Goal: Information Seeking & Learning: Learn about a topic

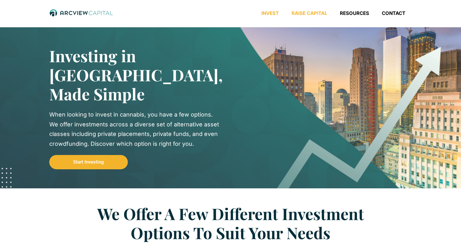
click at [318, 13] on link "Raise Capital" at bounding box center [309, 13] width 48 height 6
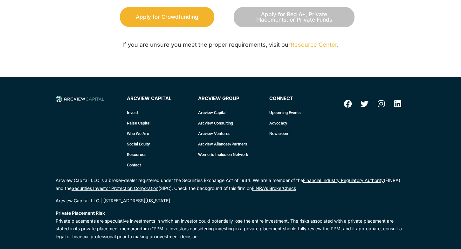
scroll to position [906, 0]
click at [134, 111] on link "Invest" at bounding box center [159, 112] width 65 height 10
click at [311, 40] on div "If you are unsure you meet the proper requirements, visit our Resource Center ." at bounding box center [231, 45] width 248 height 10
click at [307, 42] on link "Resource Center" at bounding box center [314, 44] width 46 height 7
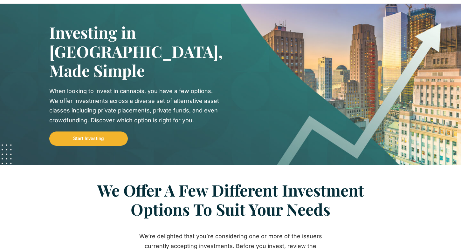
scroll to position [27, 0]
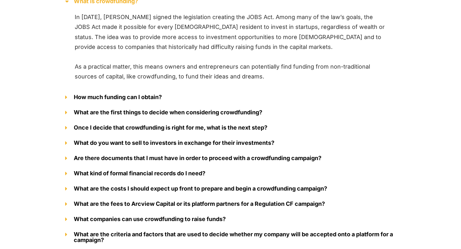
scroll to position [755, 0]
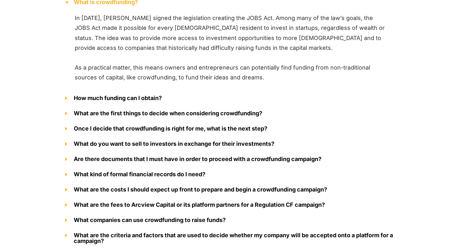
click at [145, 98] on link "How much funding can I obtain?" at bounding box center [118, 98] width 88 height 7
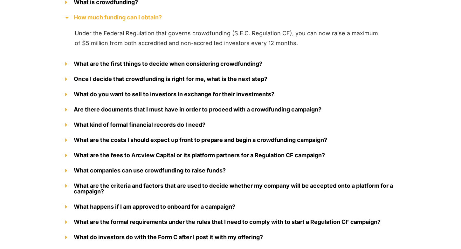
click at [143, 111] on link "Are there documents that I must have in order to proceed with a crowdfunding ca…" at bounding box center [198, 109] width 248 height 7
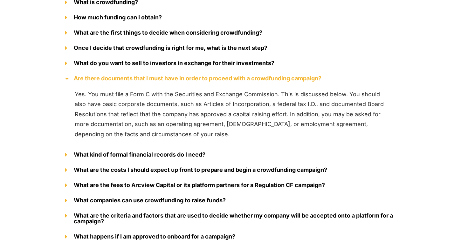
click at [145, 189] on link "What are the fees to Arcview Capital or its platform partners for a Regulation …" at bounding box center [199, 185] width 251 height 7
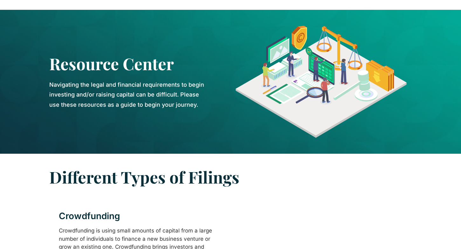
scroll to position [0, 0]
